Goal: Information Seeking & Learning: Learn about a topic

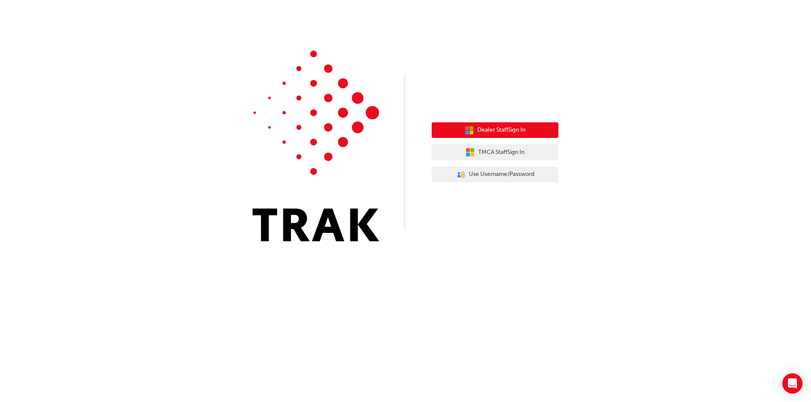
click at [513, 127] on span "Dealer Staff Sign In" at bounding box center [501, 130] width 48 height 10
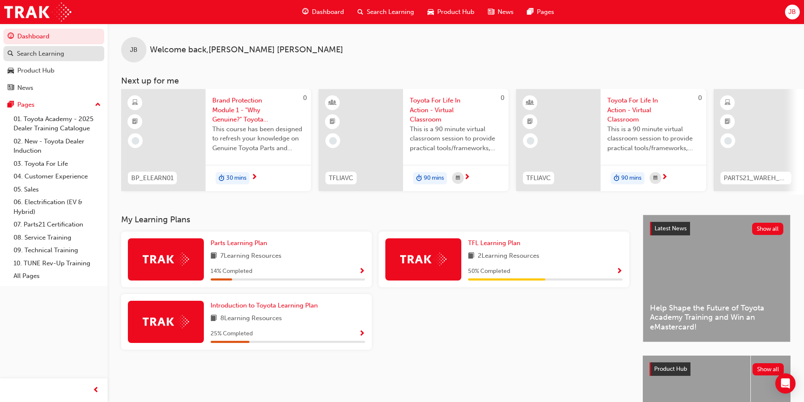
click at [53, 56] on div "Search Learning" at bounding box center [40, 54] width 47 height 10
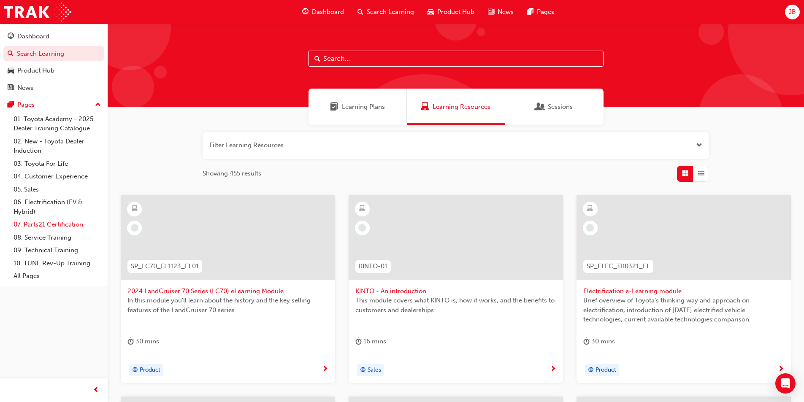
click at [53, 224] on link "07. Parts21 Certification" at bounding box center [57, 224] width 94 height 13
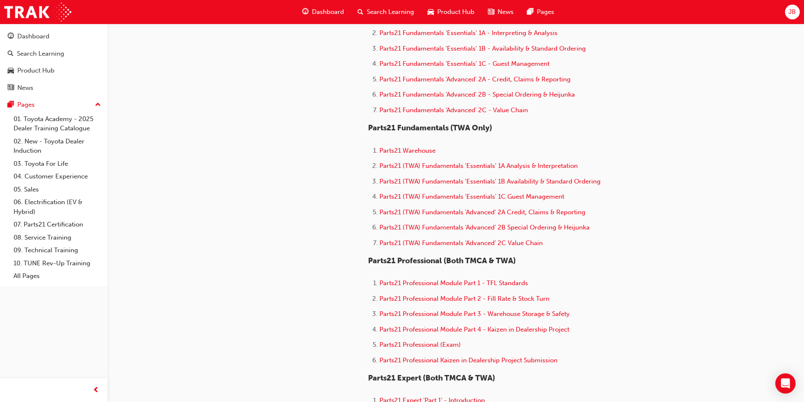
scroll to position [422, 0]
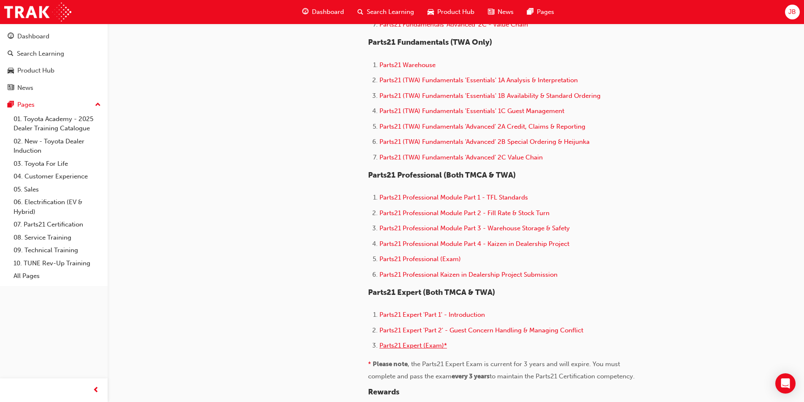
click at [407, 347] on span "Parts21 Expert (Exam)*" at bounding box center [414, 346] width 68 height 8
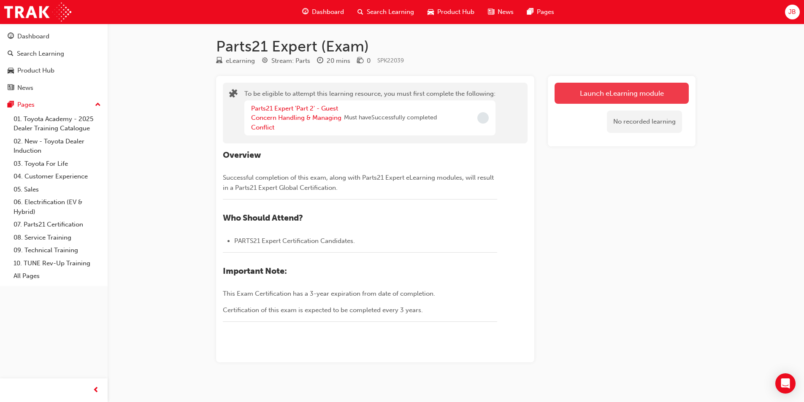
click at [608, 94] on button "Launch eLearning module" at bounding box center [622, 93] width 134 height 21
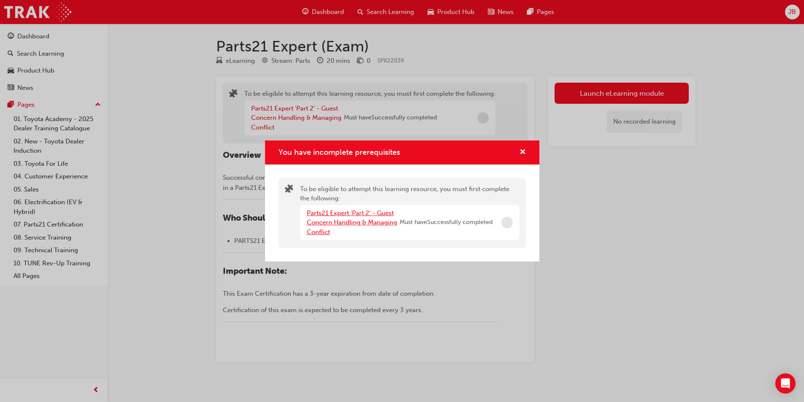
click at [355, 216] on link "Parts21 Expert 'Part 2' - Guest Concern Handling & Managing Conflict" at bounding box center [352, 222] width 90 height 27
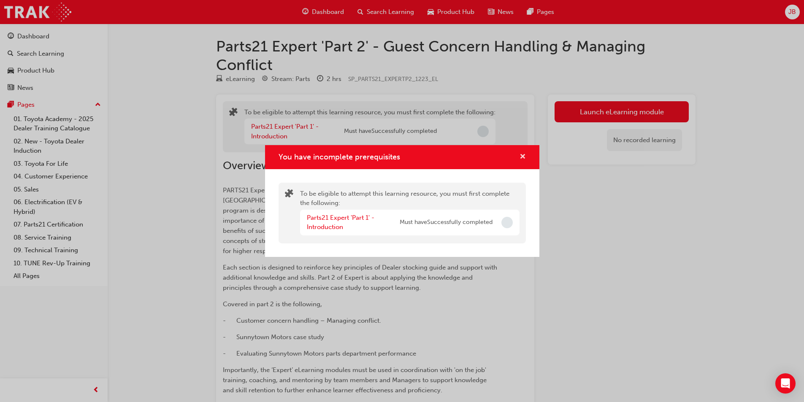
click at [521, 154] on span "cross-icon" at bounding box center [523, 158] width 6 height 8
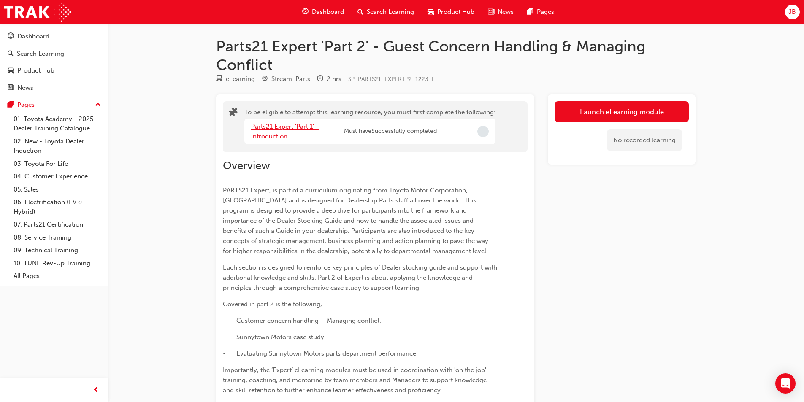
click at [278, 128] on link "Parts21 Expert 'Part 1' - Introduction" at bounding box center [285, 131] width 68 height 17
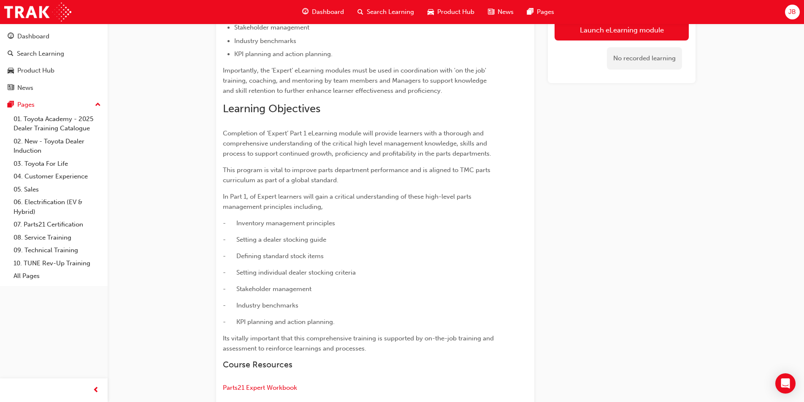
scroll to position [432, 0]
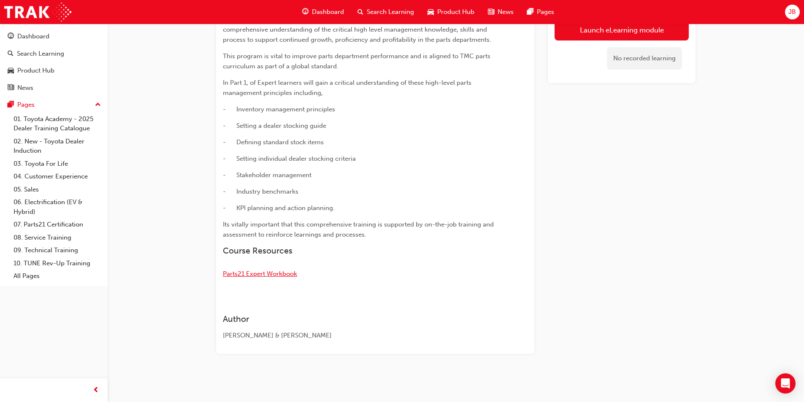
click at [260, 277] on span "Parts21 Expert Workbook" at bounding box center [260, 274] width 74 height 8
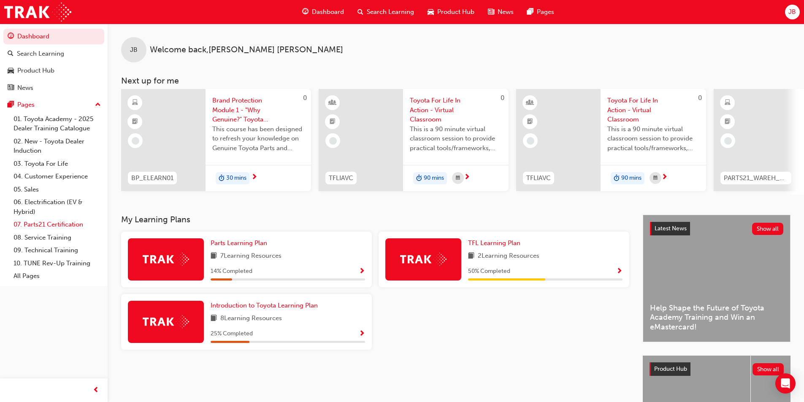
click at [48, 224] on link "07. Parts21 Certification" at bounding box center [57, 224] width 94 height 13
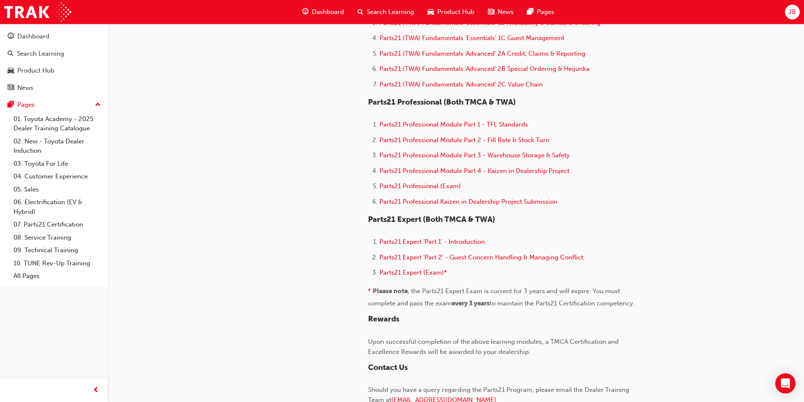
scroll to position [549, 0]
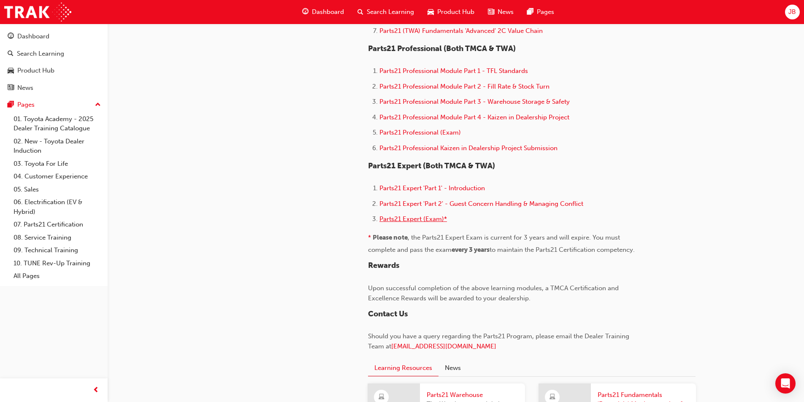
click at [420, 217] on span "Parts21 Expert (Exam)*" at bounding box center [414, 219] width 68 height 8
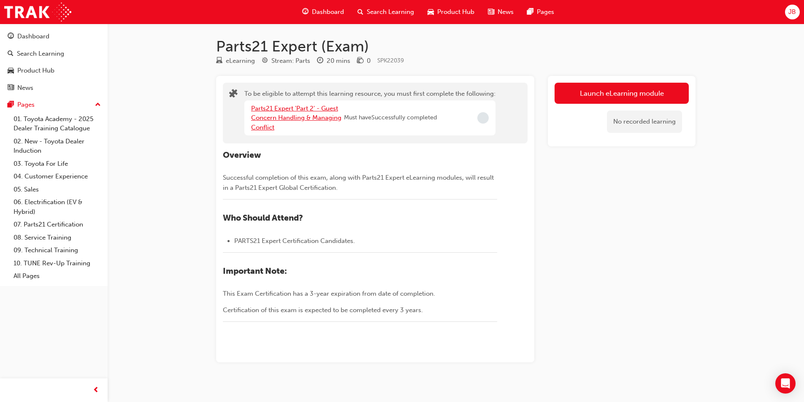
click at [307, 114] on link "Parts21 Expert 'Part 2' - Guest Concern Handling & Managing Conflict" at bounding box center [296, 118] width 90 height 27
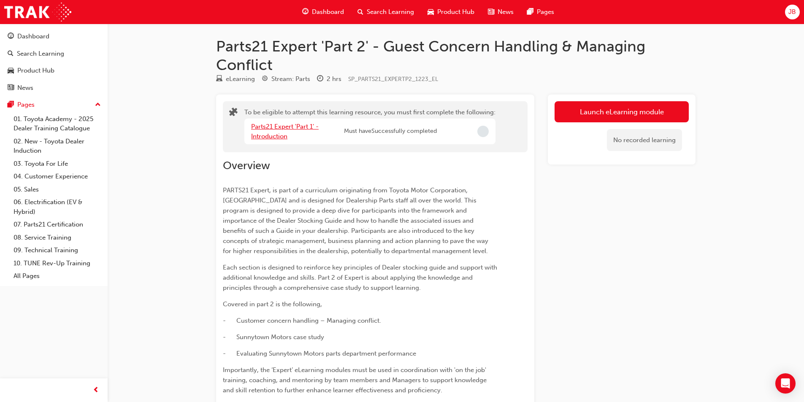
click at [296, 125] on link "Parts21 Expert 'Part 1' - Introduction" at bounding box center [285, 131] width 68 height 17
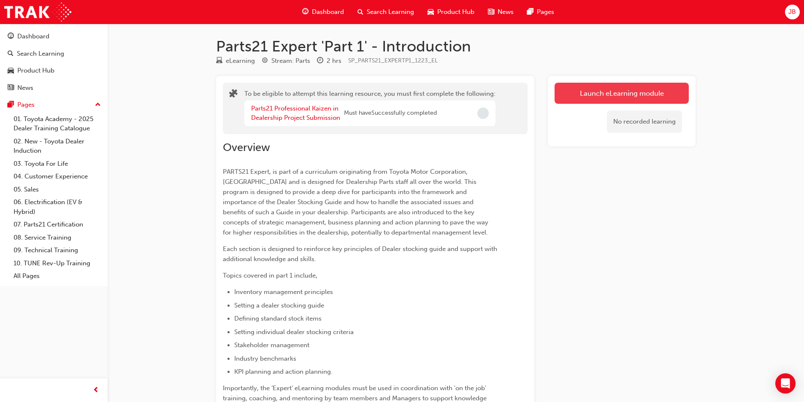
click at [597, 89] on button "Launch eLearning module" at bounding box center [622, 93] width 134 height 21
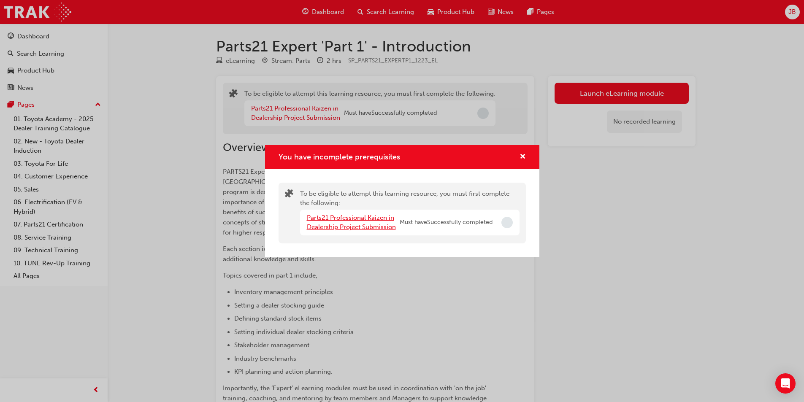
click at [370, 219] on link "Parts21 Professional Kaizen in Dealership Project Submission" at bounding box center [351, 222] width 89 height 17
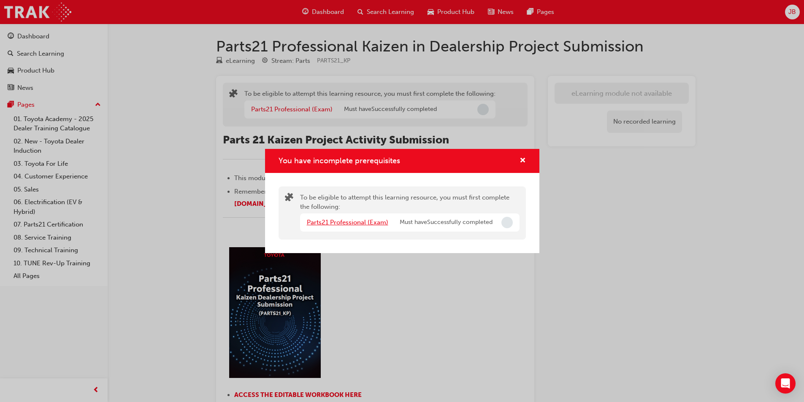
click at [340, 223] on link "Parts21 Professional (Exam)" at bounding box center [347, 223] width 81 height 8
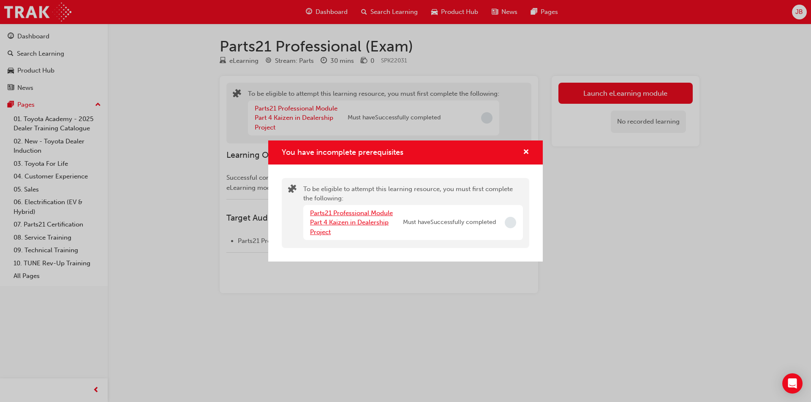
click at [350, 219] on link "Parts21 Professional Module Part 4 Kaizen in Dealership Project" at bounding box center [351, 222] width 83 height 27
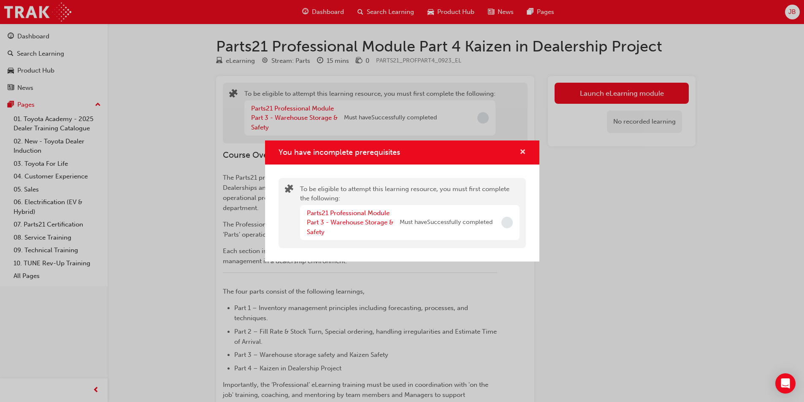
click at [523, 155] on span "cross-icon" at bounding box center [523, 153] width 6 height 8
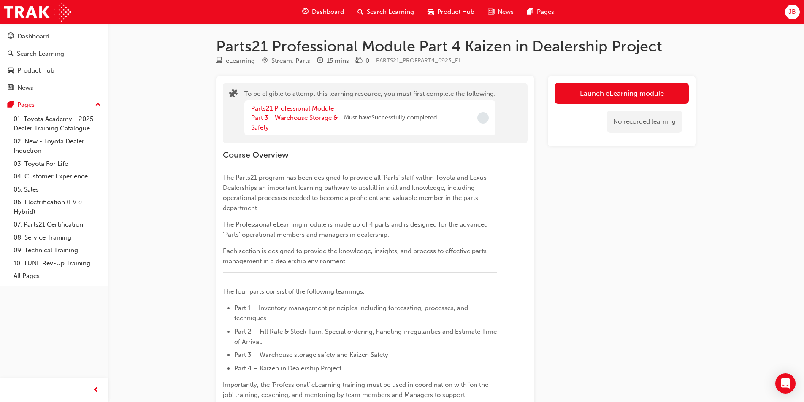
click at [97, 106] on span "up-icon" at bounding box center [98, 105] width 6 height 11
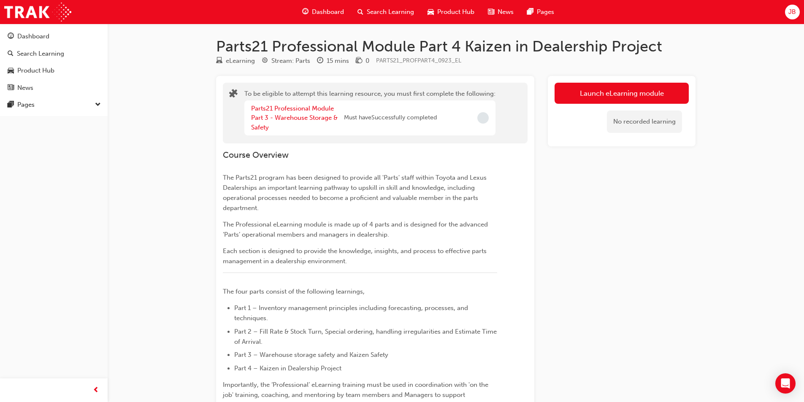
click at [97, 106] on span "down-icon" at bounding box center [98, 105] width 6 height 11
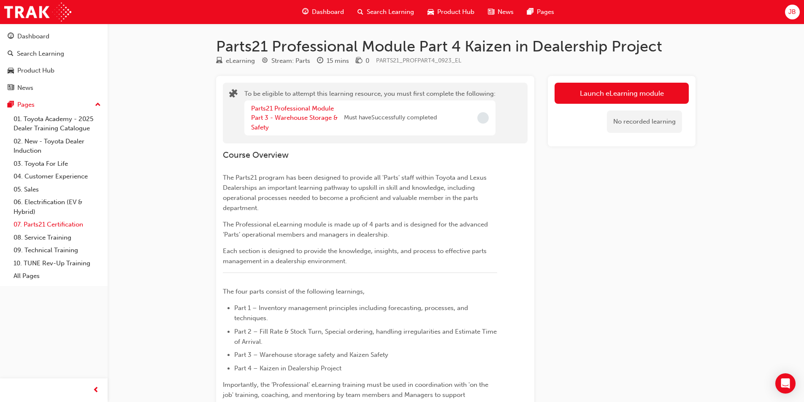
click at [43, 222] on link "07. Parts21 Certification" at bounding box center [57, 224] width 94 height 13
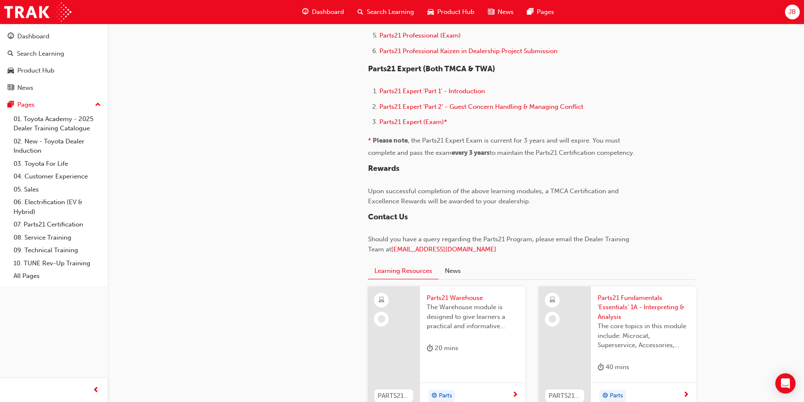
scroll to position [549, 0]
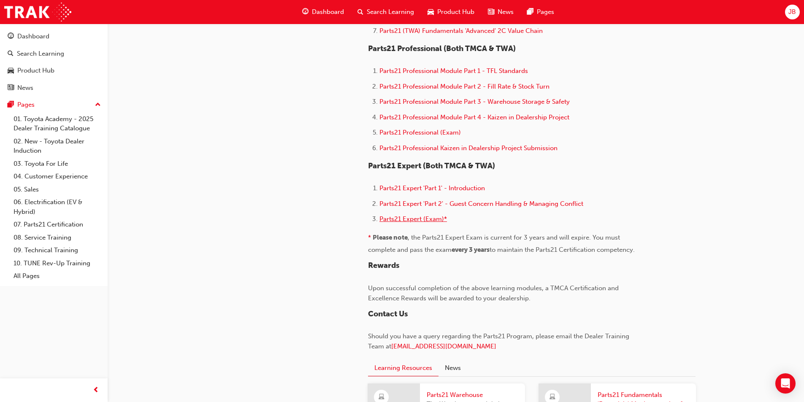
click at [423, 219] on span "Parts21 Expert (Exam)*" at bounding box center [414, 219] width 68 height 8
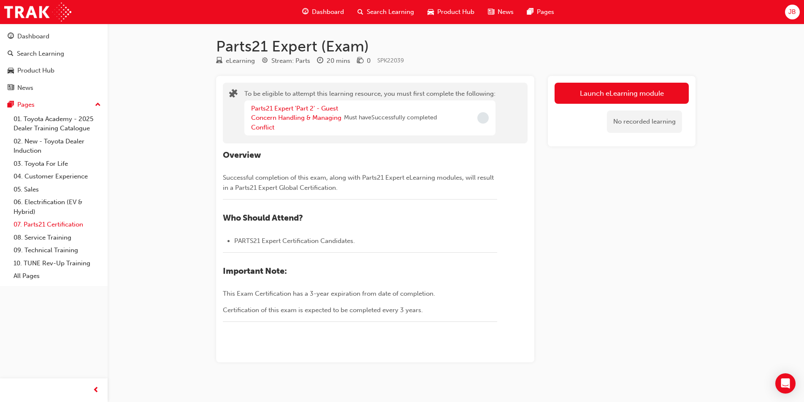
click at [45, 223] on link "07. Parts21 Certification" at bounding box center [57, 224] width 94 height 13
